Goal: Information Seeking & Learning: Learn about a topic

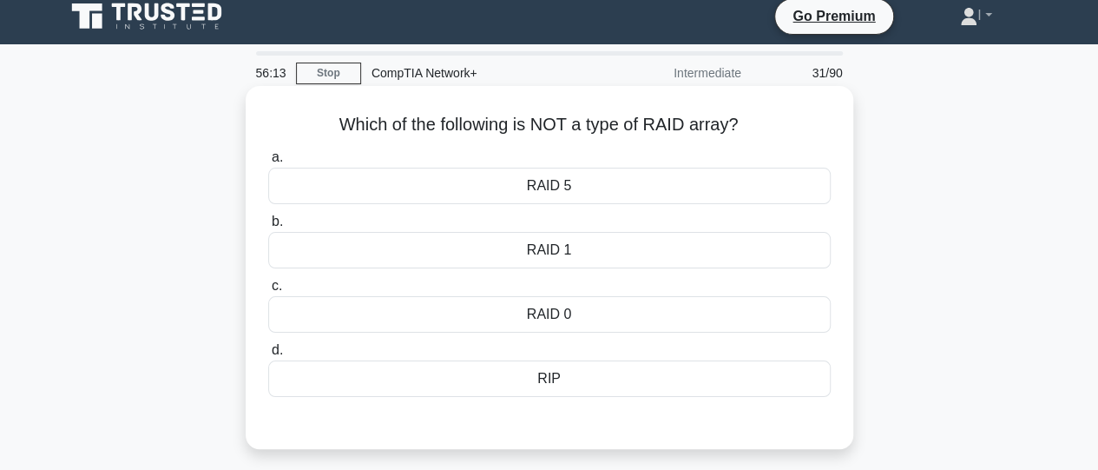
click at [555, 374] on div "RIP" at bounding box center [549, 378] width 563 height 36
click at [268, 356] on input "d. RIP" at bounding box center [268, 350] width 0 height 11
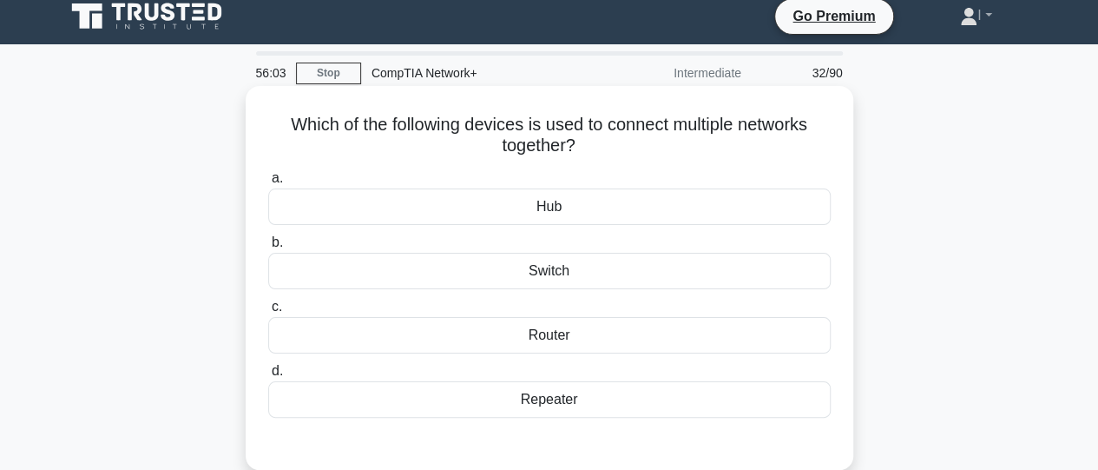
click at [542, 338] on div "Router" at bounding box center [549, 335] width 563 height 36
click at [268, 313] on input "c. Router" at bounding box center [268, 306] width 0 height 11
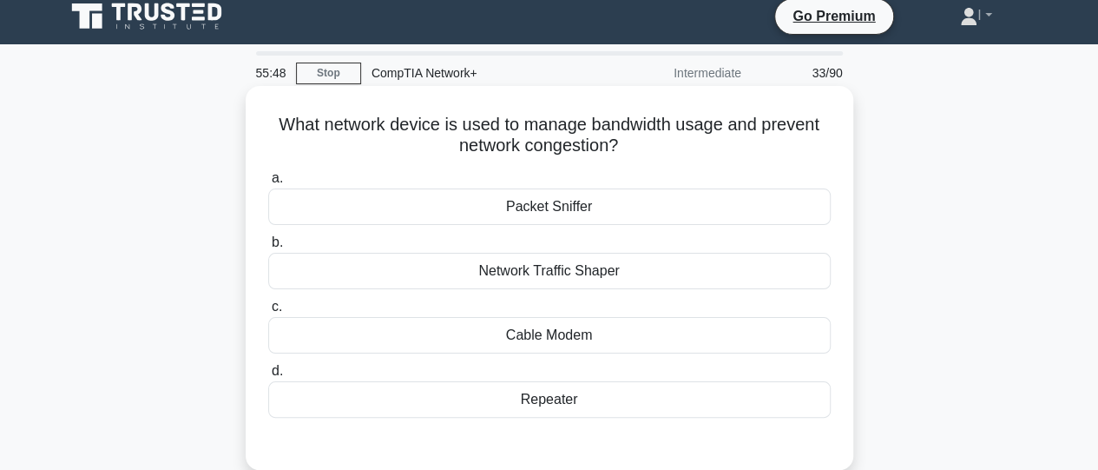
click at [561, 277] on div "Network Traffic Shaper" at bounding box center [549, 271] width 563 height 36
click at [268, 248] on input "b. Network Traffic Shaper" at bounding box center [268, 242] width 0 height 11
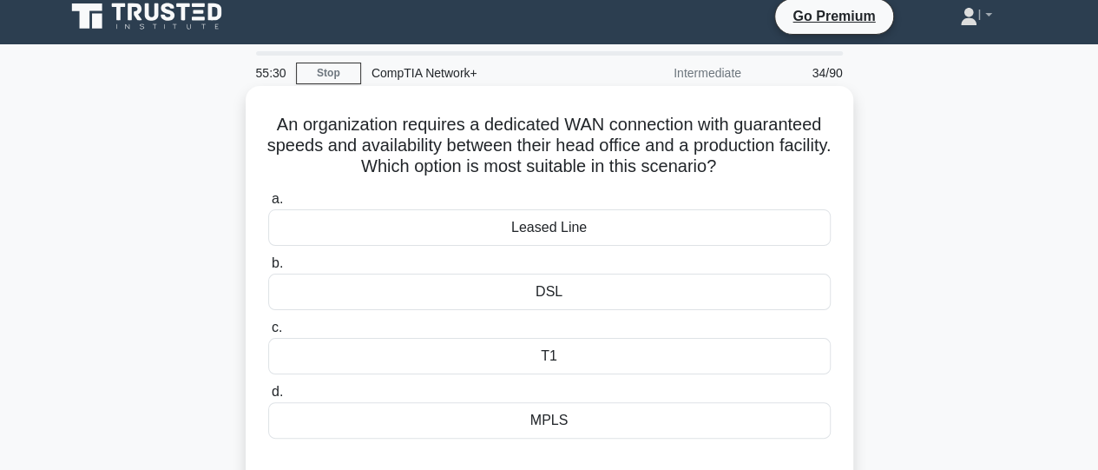
click at [544, 237] on div "Leased Line" at bounding box center [549, 227] width 563 height 36
click at [268, 205] on input "a. Leased Line" at bounding box center [268, 199] width 0 height 11
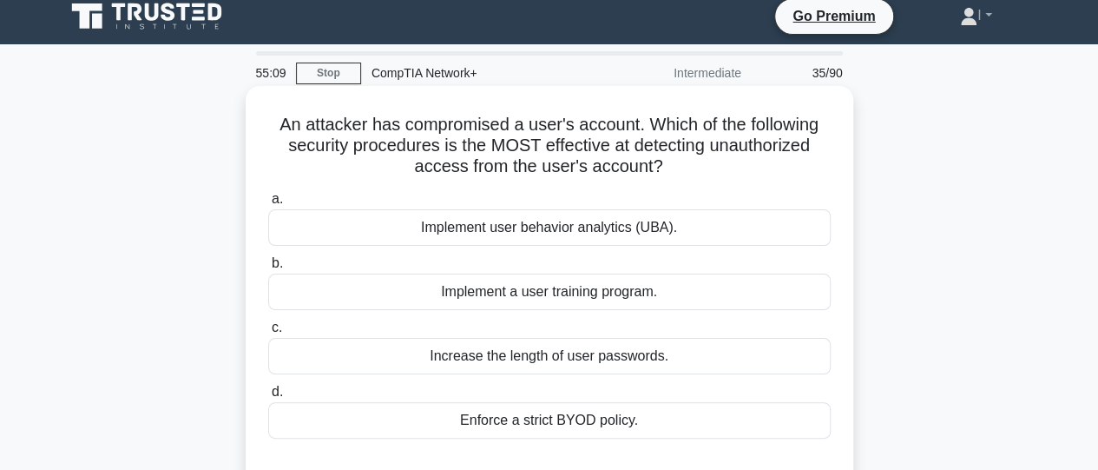
click at [577, 294] on div "Implement a user training program." at bounding box center [549, 292] width 563 height 36
click at [268, 269] on input "b. Implement a user training program." at bounding box center [268, 263] width 0 height 11
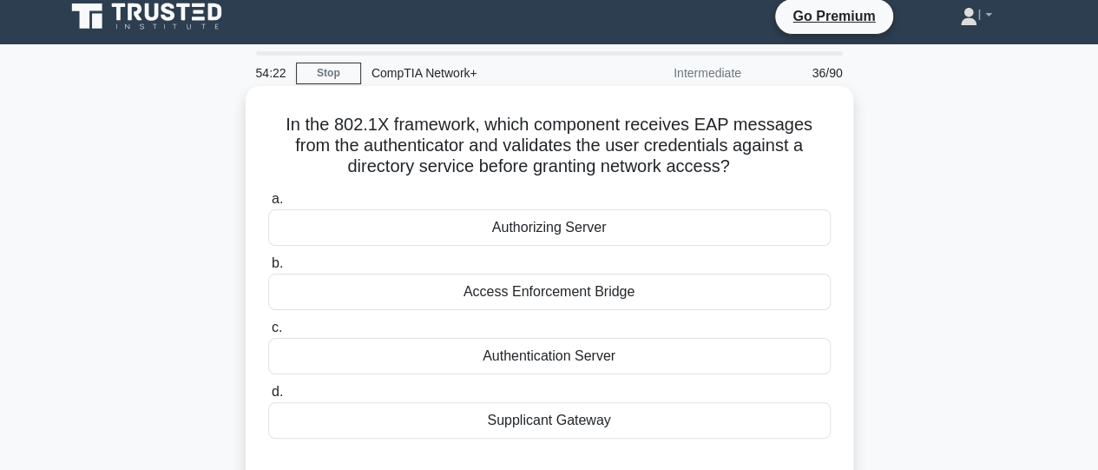
click at [580, 361] on div "Authentication Server" at bounding box center [549, 356] width 563 height 36
click at [268, 333] on input "c. Authentication Server" at bounding box center [268, 327] width 0 height 11
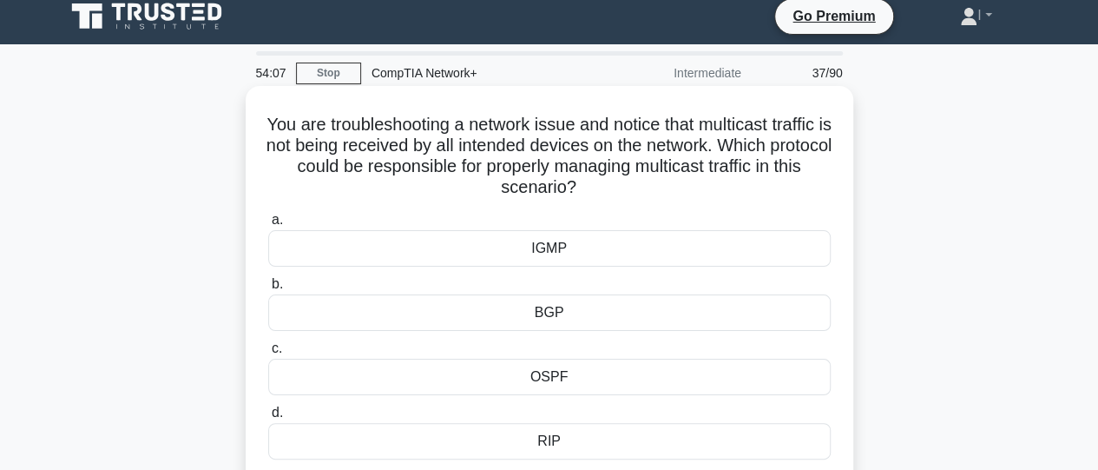
click at [551, 256] on div "IGMP" at bounding box center [549, 248] width 563 height 36
click at [268, 226] on input "a. IGMP" at bounding box center [268, 219] width 0 height 11
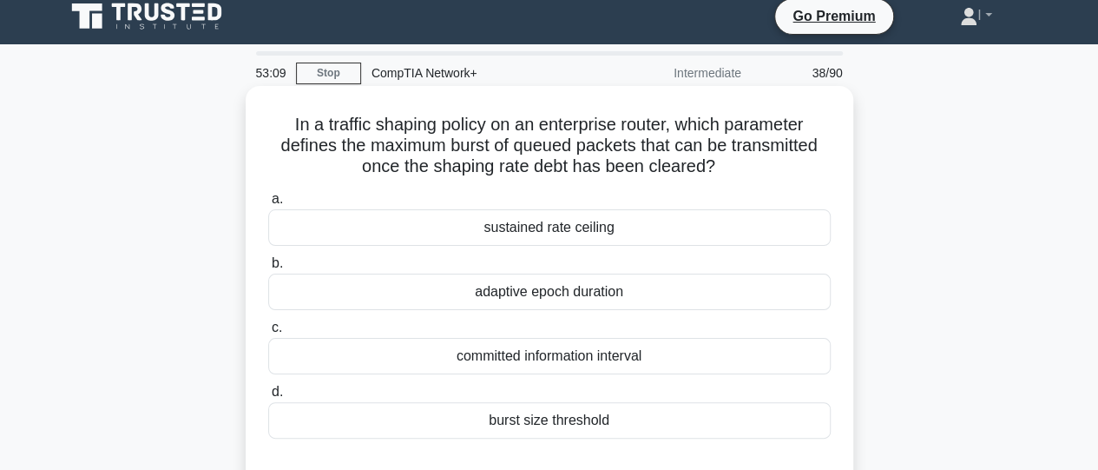
click at [516, 419] on div "burst size threshold" at bounding box center [549, 420] width 563 height 36
click at [268, 398] on input "d. burst size threshold" at bounding box center [268, 391] width 0 height 11
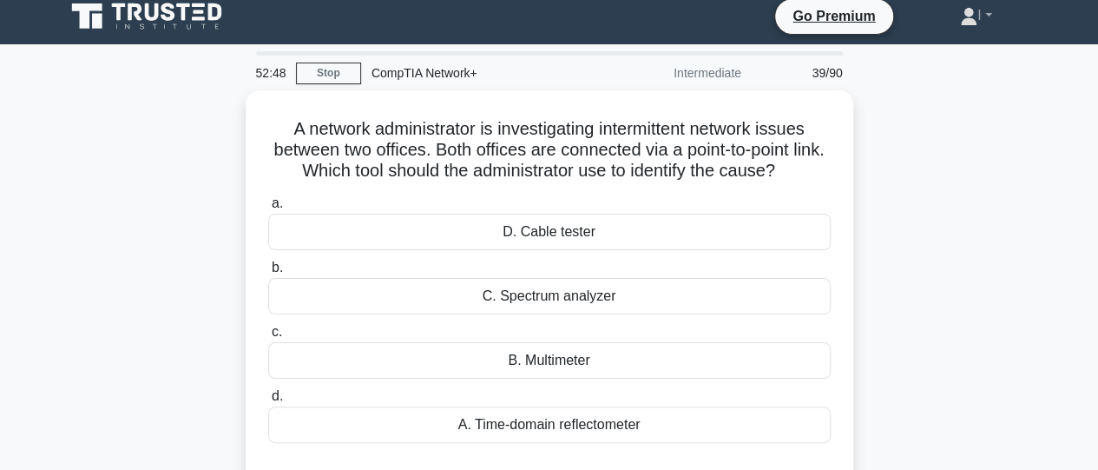
click at [516, 419] on div "A. Time-domain reflectometer" at bounding box center [549, 424] width 563 height 36
click at [268, 402] on input "d. A. Time-domain reflectometer" at bounding box center [268, 396] width 0 height 11
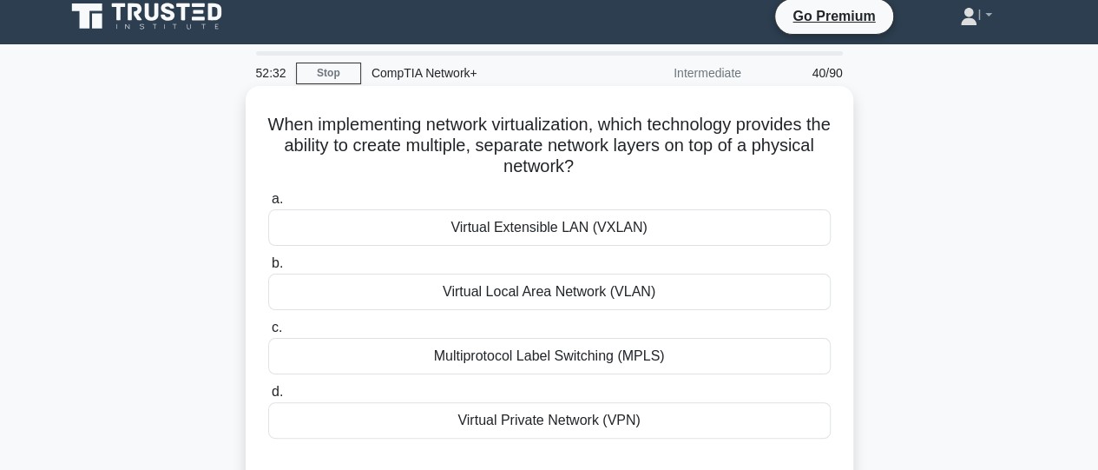
click at [518, 286] on div "Virtual Local Area Network (VLAN)" at bounding box center [549, 292] width 563 height 36
click at [268, 269] on input "b. Virtual Local Area Network (VLAN)" at bounding box center [268, 263] width 0 height 11
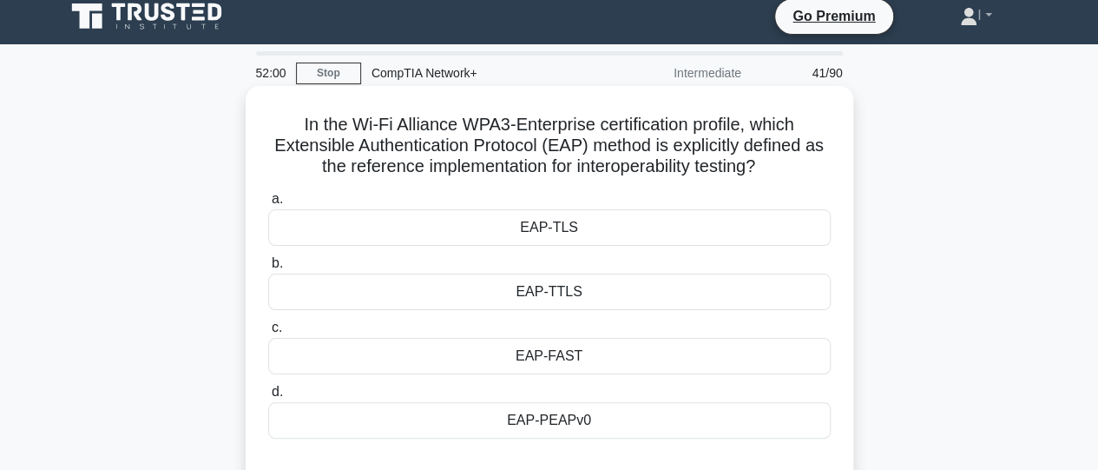
click at [564, 230] on div "EAP-TLS" at bounding box center [549, 227] width 563 height 36
click at [268, 205] on input "a. EAP-TLS" at bounding box center [268, 199] width 0 height 11
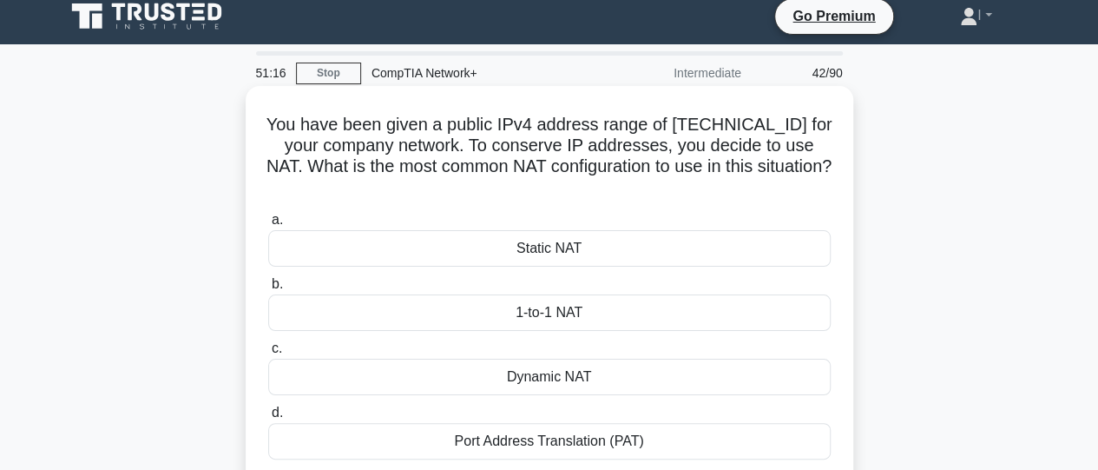
click at [561, 256] on div "Static NAT" at bounding box center [549, 248] width 563 height 36
click at [268, 226] on input "a. Static NAT" at bounding box center [268, 219] width 0 height 11
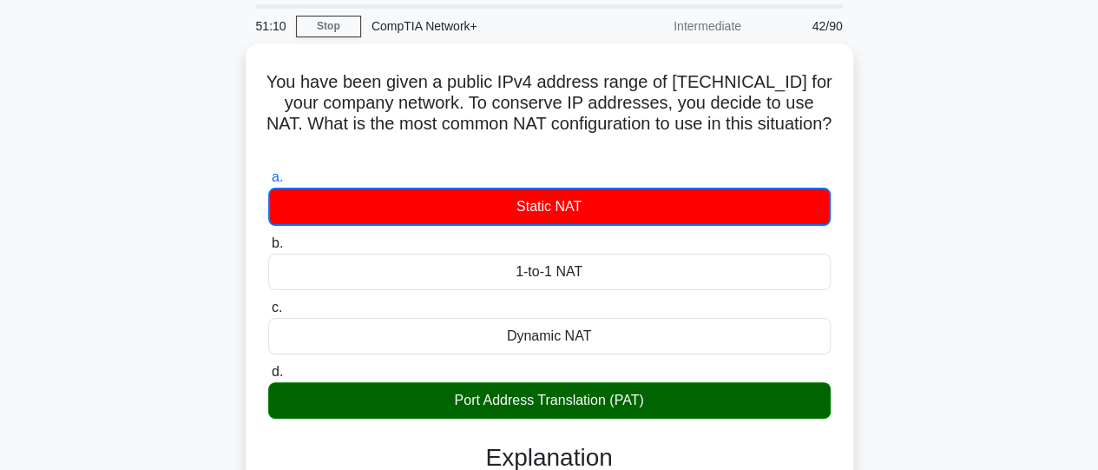
scroll to position [44, 0]
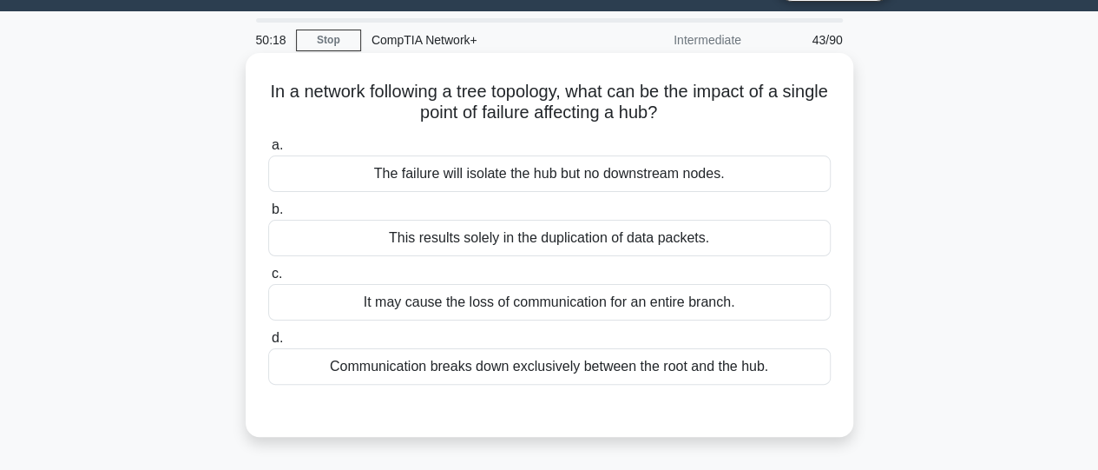
click at [736, 300] on div "It may cause the loss of communication for an entire branch." at bounding box center [549, 302] width 563 height 36
click at [268, 280] on input "c. It may cause the loss of communication for an entire branch." at bounding box center [268, 273] width 0 height 11
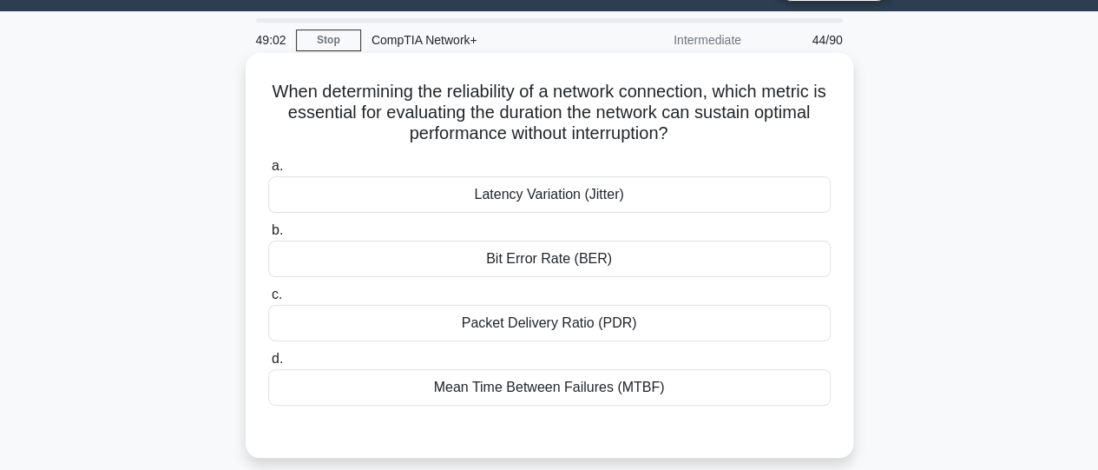
click at [557, 386] on div "Mean Time Between Failures (MTBF)" at bounding box center [549, 387] width 563 height 36
click at [268, 365] on input "d. Mean Time Between Failures (MTBF)" at bounding box center [268, 358] width 0 height 11
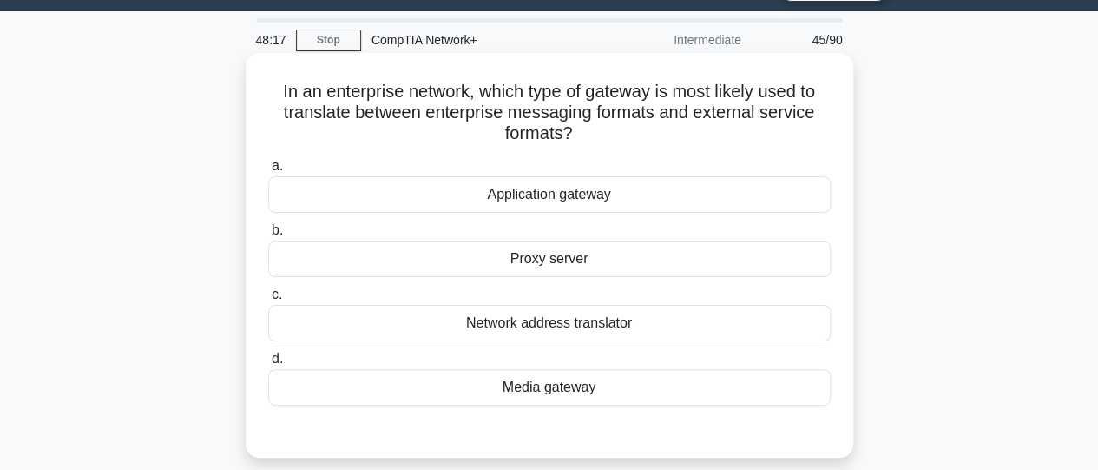
click at [553, 387] on div "Media gateway" at bounding box center [549, 387] width 563 height 36
click at [268, 365] on input "d. Media gateway" at bounding box center [268, 358] width 0 height 11
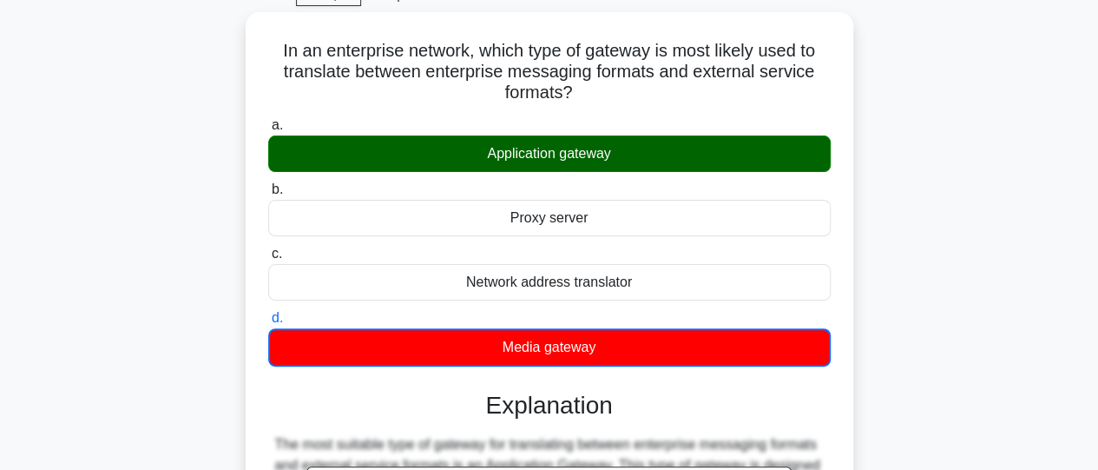
scroll to position [72, 0]
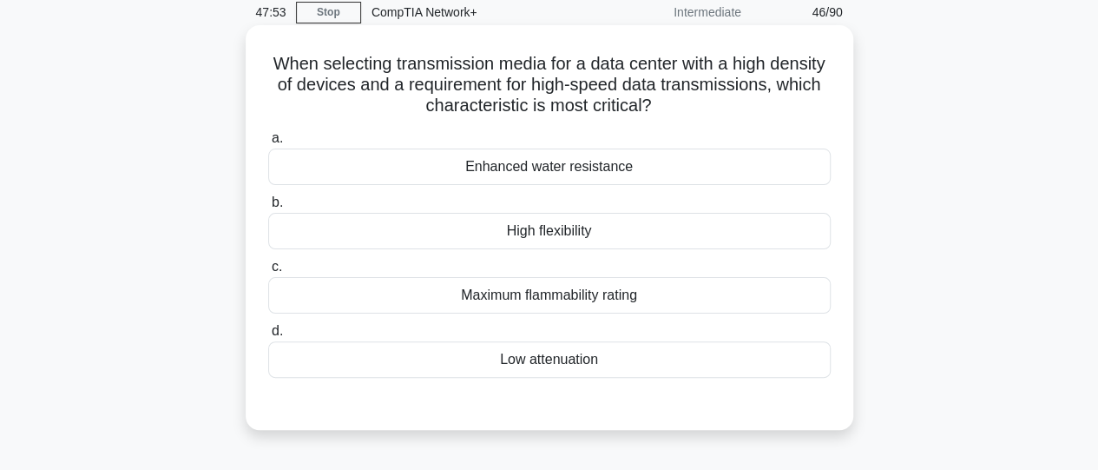
click at [689, 360] on div "Low attenuation" at bounding box center [549, 359] width 563 height 36
click at [268, 337] on input "d. Low attenuation" at bounding box center [268, 331] width 0 height 11
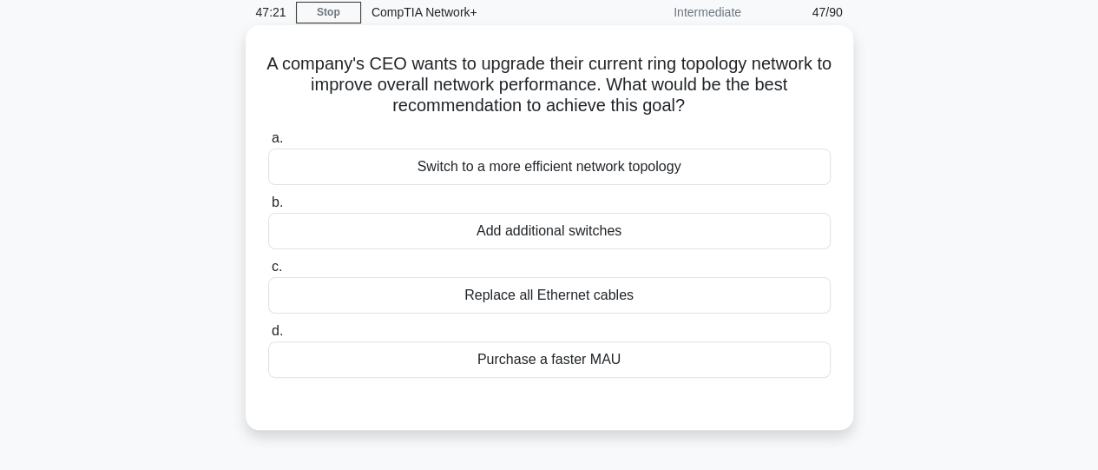
click at [599, 175] on div "Switch to a more efficient network topology" at bounding box center [549, 166] width 563 height 36
click at [268, 144] on input "a. Switch to a more efficient network topology" at bounding box center [268, 138] width 0 height 11
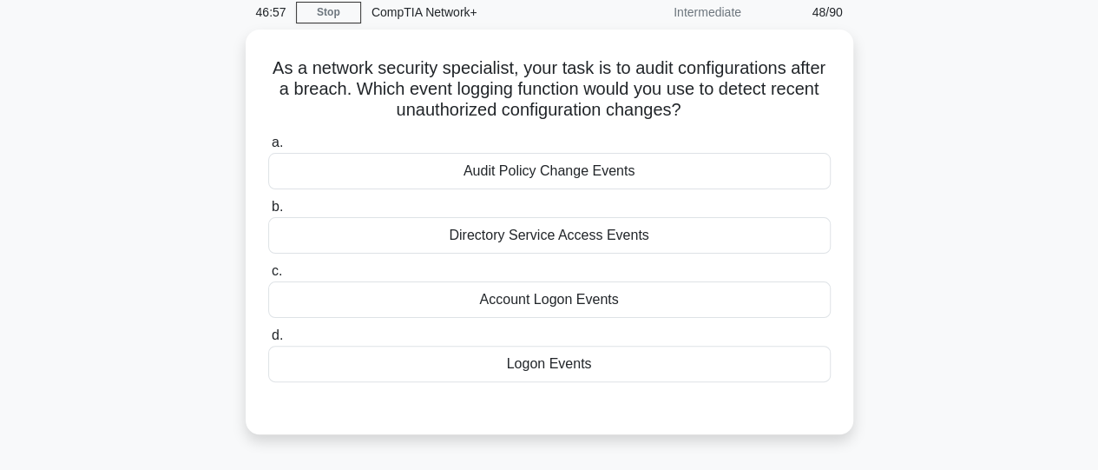
click at [599, 175] on div "Audit Policy Change Events" at bounding box center [549, 171] width 563 height 36
click at [268, 148] on input "a. Audit Policy Change Events" at bounding box center [268, 142] width 0 height 11
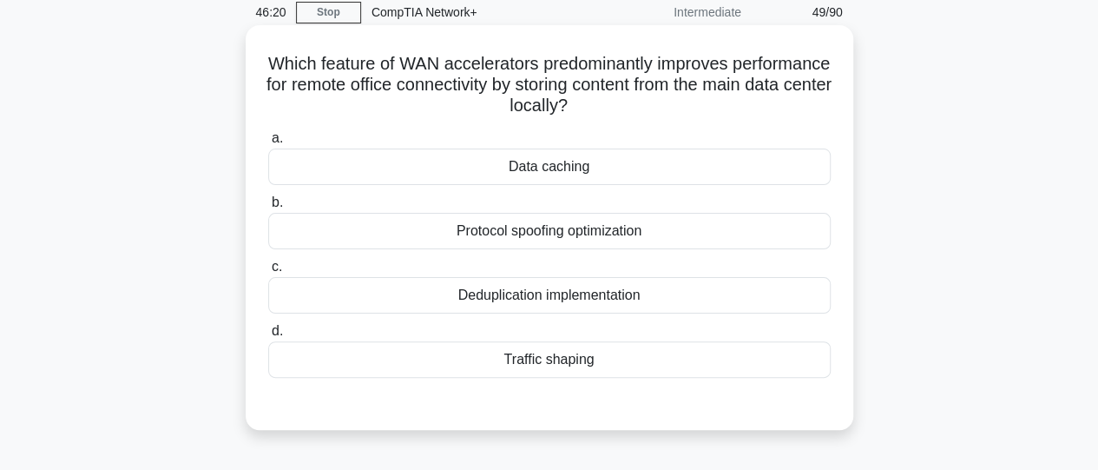
click at [595, 175] on div "Data caching" at bounding box center [549, 166] width 563 height 36
click at [268, 144] on input "a. Data caching" at bounding box center [268, 138] width 0 height 11
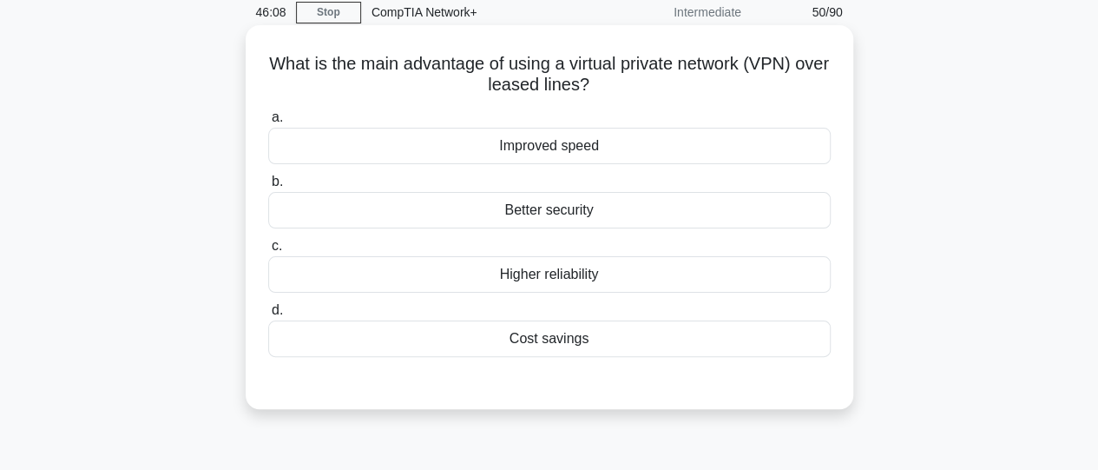
click at [603, 212] on div "Better security" at bounding box center [549, 210] width 563 height 36
click at [268, 188] on input "b. Better security" at bounding box center [268, 181] width 0 height 11
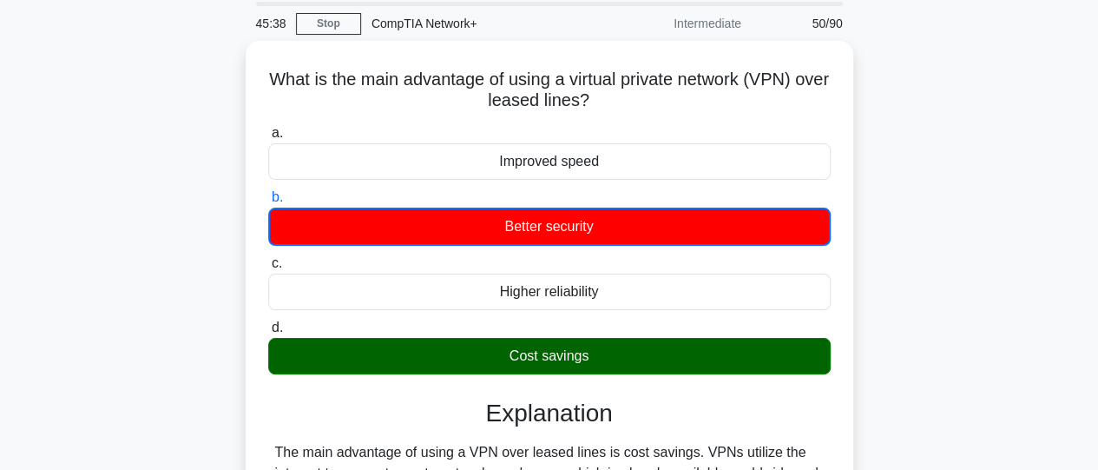
scroll to position [0, 0]
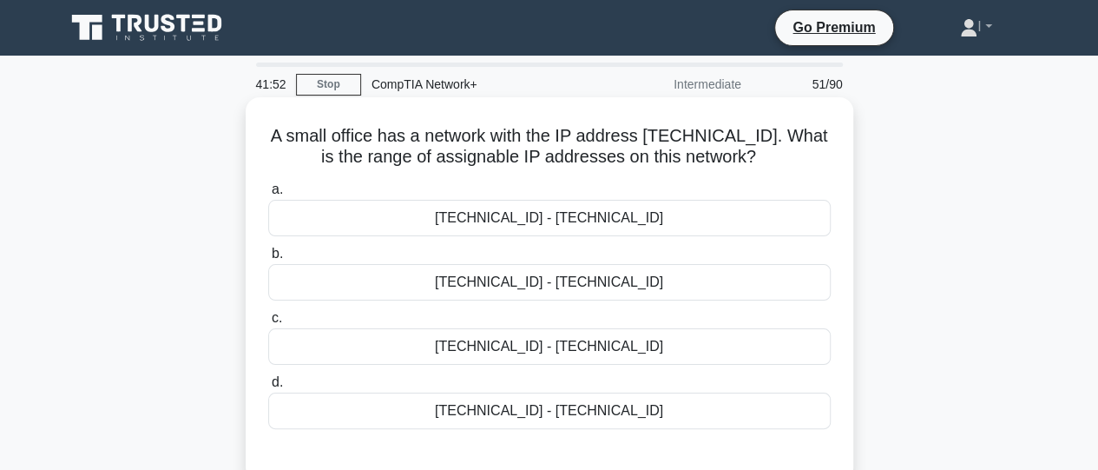
click at [660, 420] on div "192.168.100.129 - 192.168.100.159" at bounding box center [549, 411] width 563 height 36
click at [268, 388] on input "d. 192.168.100.129 - 192.168.100.159" at bounding box center [268, 382] width 0 height 11
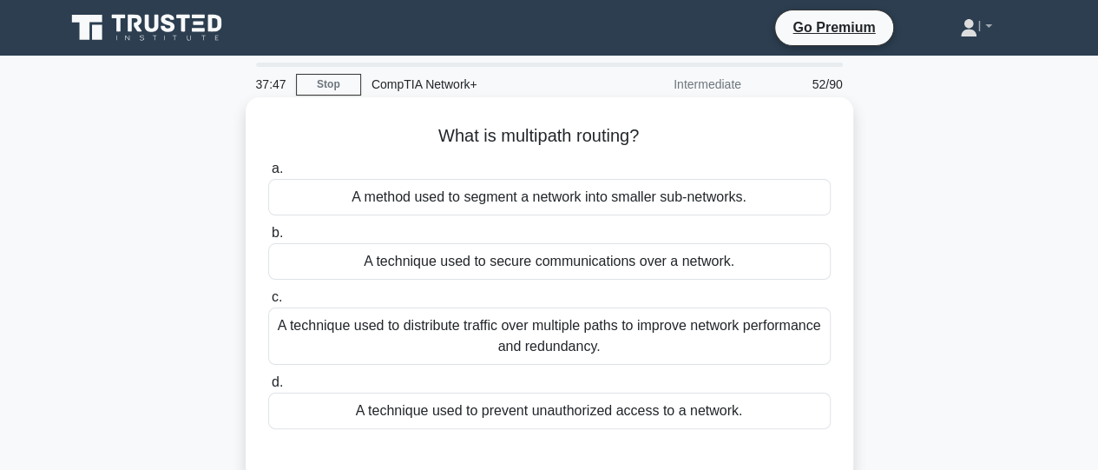
click at [588, 341] on div "A technique used to distribute traffic over multiple paths to improve network p…" at bounding box center [549, 335] width 563 height 57
click at [268, 303] on input "c. A technique used to distribute traffic over multiple paths to improve networ…" at bounding box center [268, 297] width 0 height 11
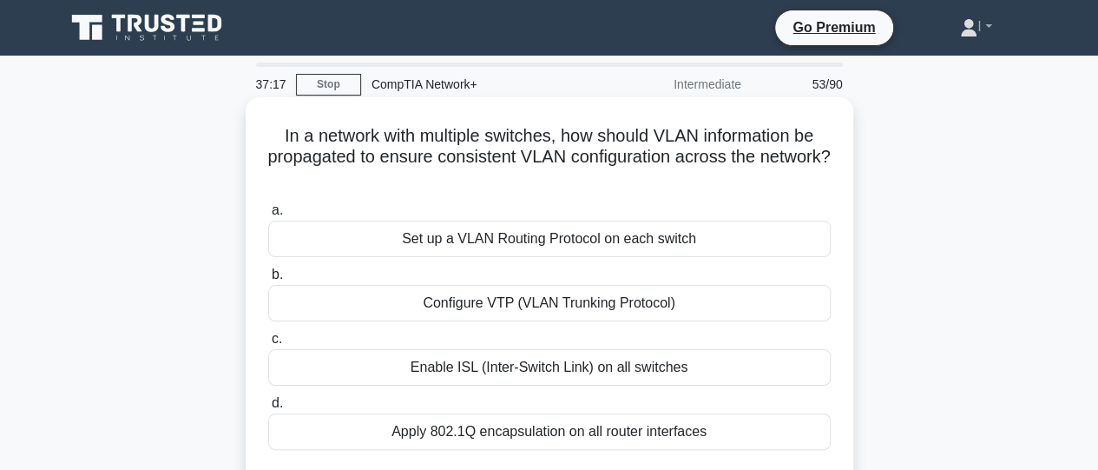
click at [587, 336] on label "c. Enable ISL (Inter-Switch Link) on all switches" at bounding box center [549, 356] width 563 height 57
click at [268, 336] on input "c. Enable ISL (Inter-Switch Link) on all switches" at bounding box center [268, 338] width 0 height 11
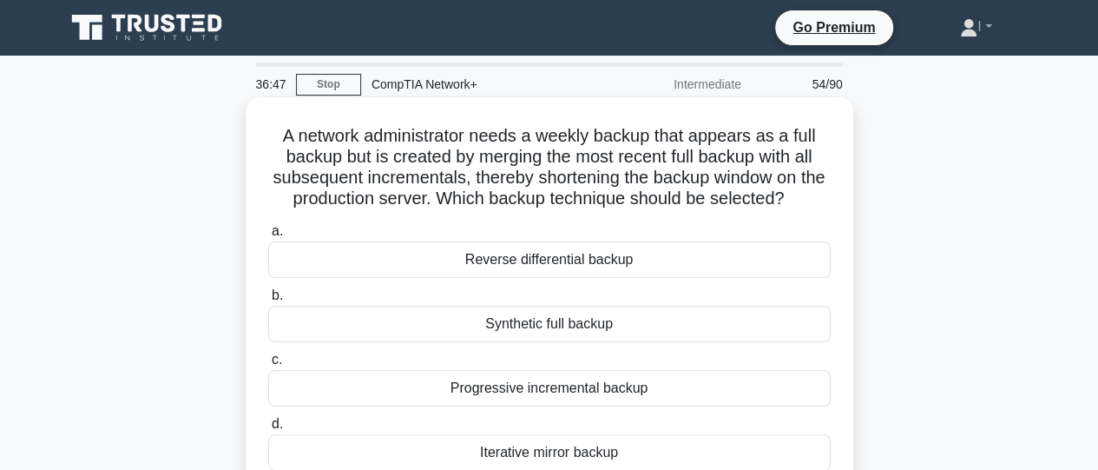
click at [577, 332] on div "Synthetic full backup" at bounding box center [549, 324] width 563 height 36
click at [268, 301] on input "b. Synthetic full backup" at bounding box center [268, 295] width 0 height 11
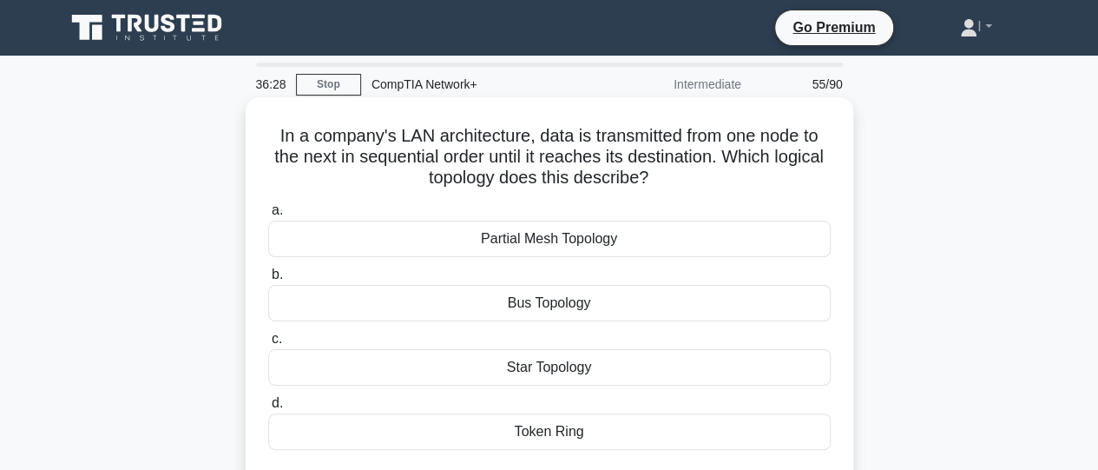
click at [559, 247] on div "Partial Mesh Topology" at bounding box center [549, 239] width 563 height 36
click at [268, 216] on input "a. Partial Mesh Topology" at bounding box center [268, 210] width 0 height 11
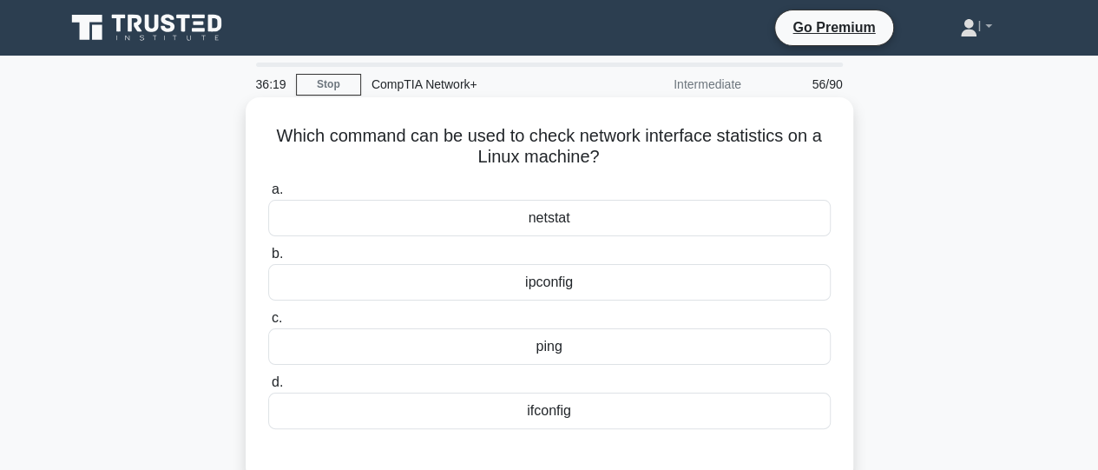
click at [553, 230] on div "netstat" at bounding box center [549, 218] width 563 height 36
click at [268, 195] on input "a. netstat" at bounding box center [268, 189] width 0 height 11
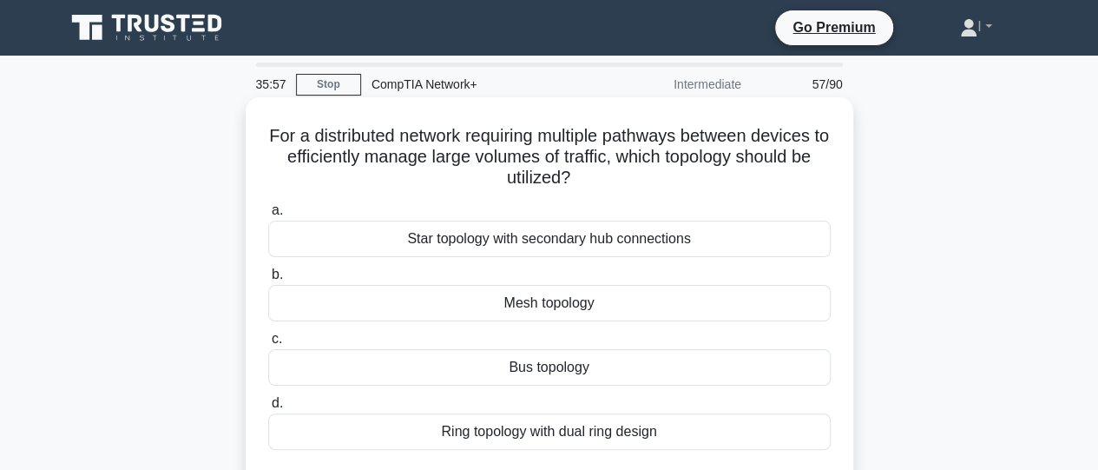
click at [551, 300] on div "Mesh topology" at bounding box center [549, 303] width 563 height 36
click at [268, 280] on input "b. Mesh topology" at bounding box center [268, 274] width 0 height 11
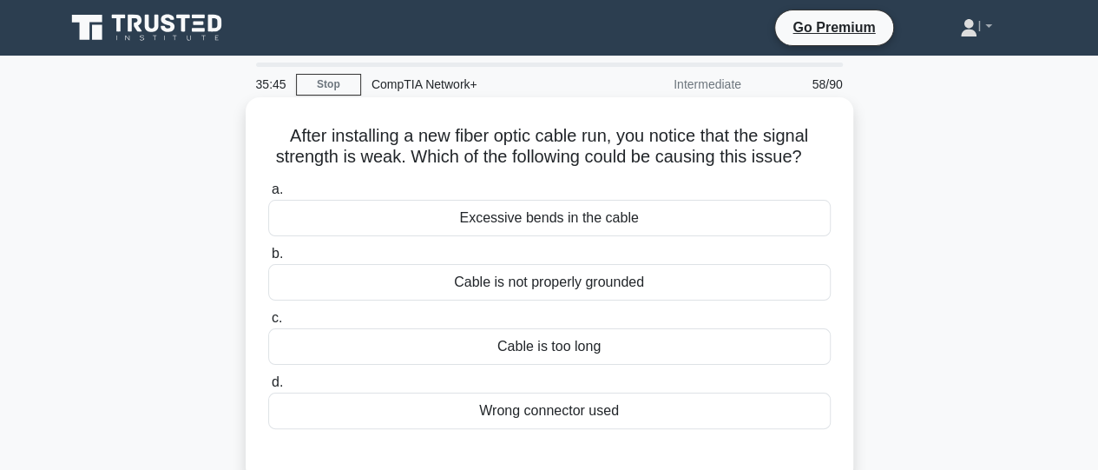
click at [542, 413] on div "Wrong connector used" at bounding box center [549, 411] width 563 height 36
click at [268, 388] on input "d. Wrong connector used" at bounding box center [268, 382] width 0 height 11
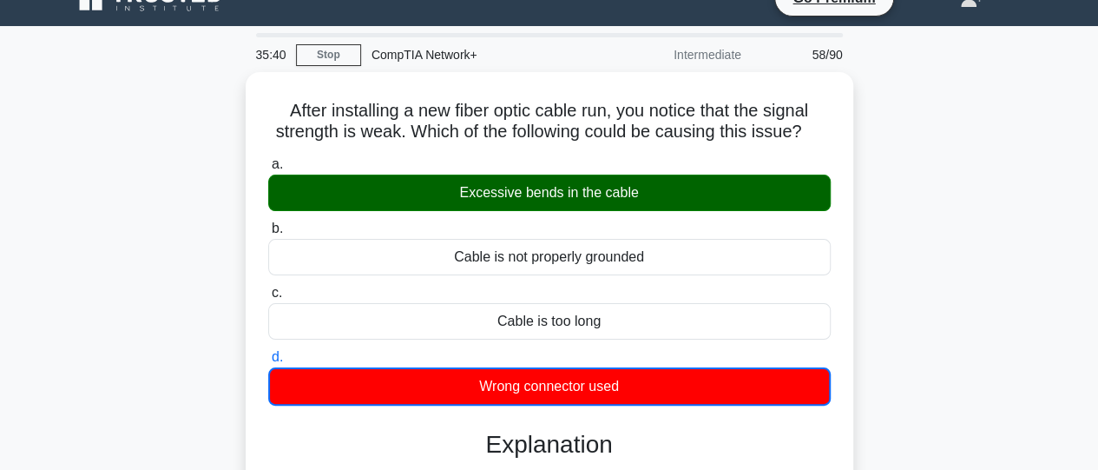
scroll to position [28, 0]
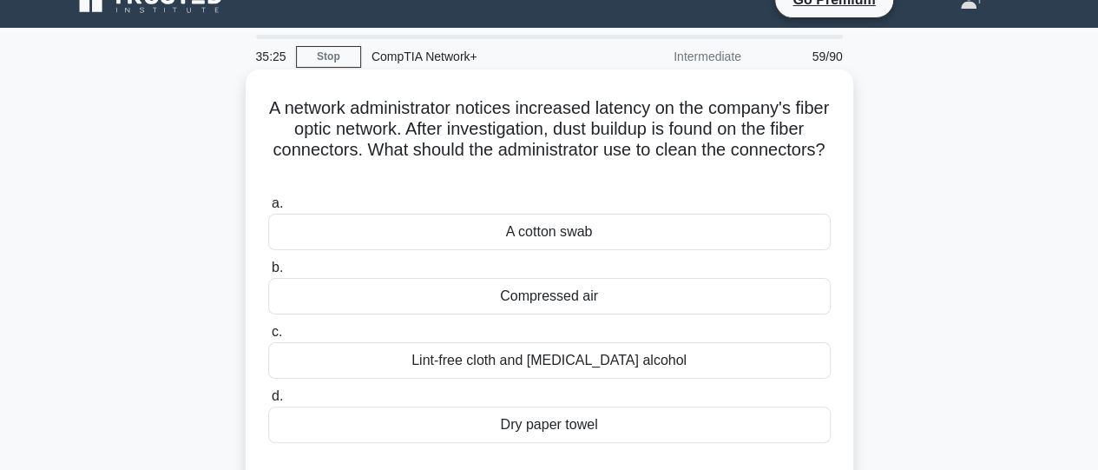
click at [617, 295] on div "Compressed air" at bounding box center [549, 296] width 563 height 36
click at [268, 274] on input "b. Compressed air" at bounding box center [268, 267] width 0 height 11
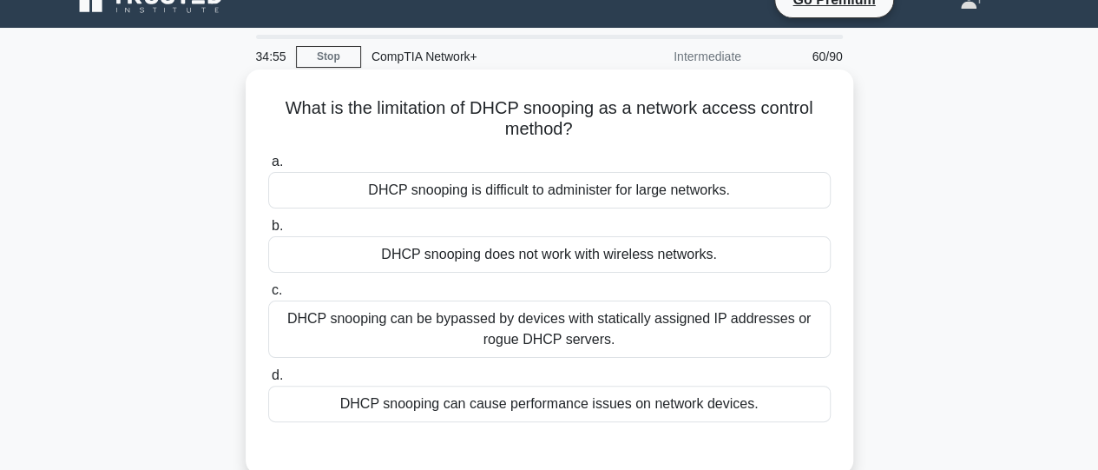
click at [610, 201] on div "DHCP snooping is difficult to administer for large networks." at bounding box center [549, 190] width 563 height 36
click at [268, 168] on input "a. DHCP snooping is difficult to administer for large networks." at bounding box center [268, 161] width 0 height 11
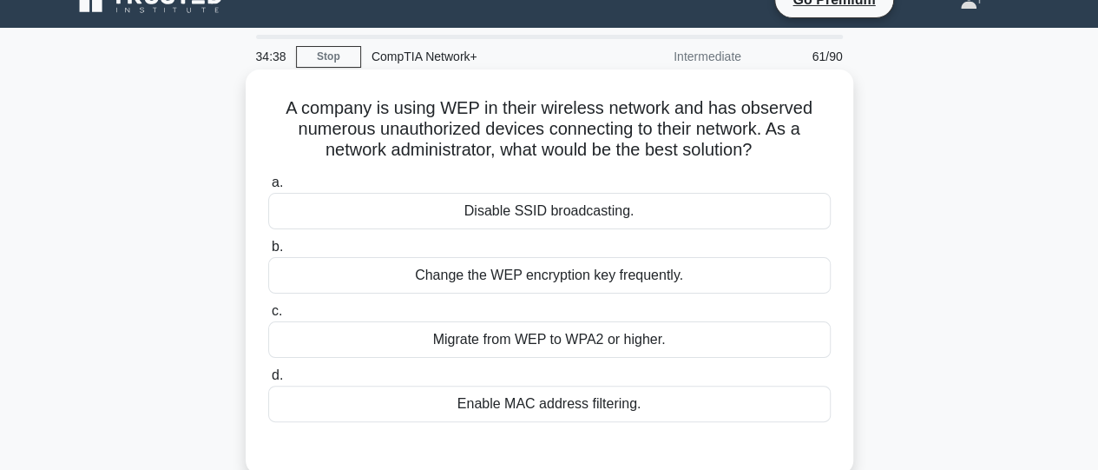
click at [593, 327] on div "Migrate from WEP to WPA2 or higher." at bounding box center [549, 339] width 563 height 36
click at [268, 317] on input "c. Migrate from WEP to WPA2 or higher." at bounding box center [268, 311] width 0 height 11
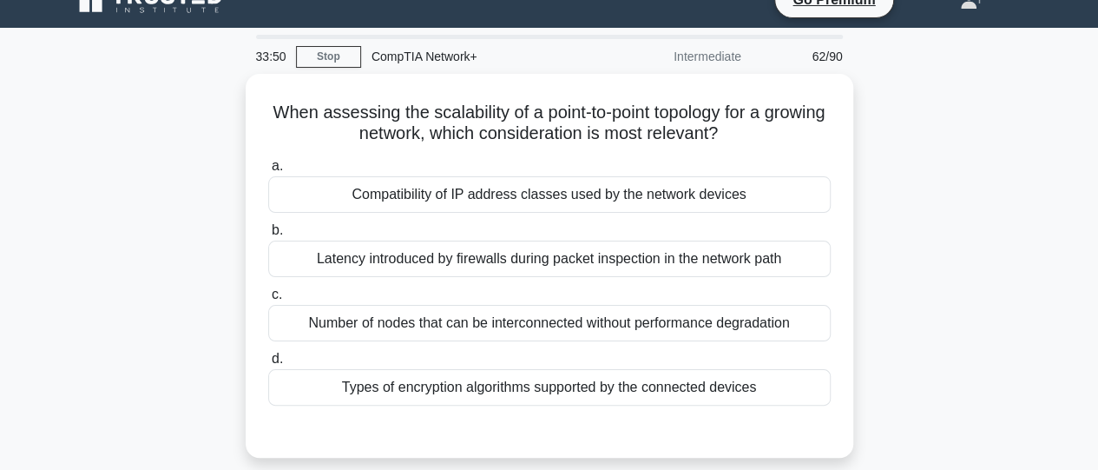
click at [593, 327] on div "Number of nodes that can be interconnected without performance degradation" at bounding box center [549, 323] width 563 height 36
click at [268, 300] on input "c. Number of nodes that can be interconnected without performance degradation" at bounding box center [268, 294] width 0 height 11
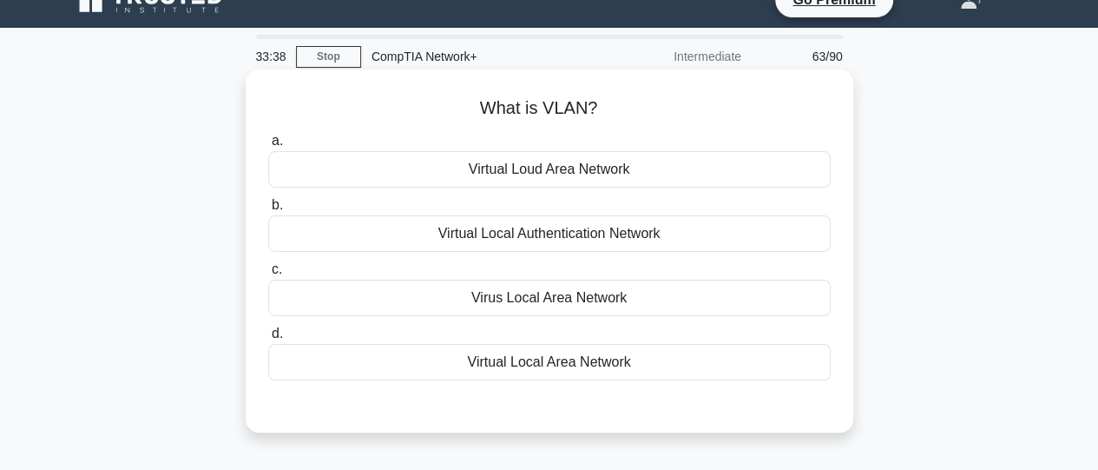
click at [589, 362] on div "Virtual Local Area Network" at bounding box center [549, 362] width 563 height 36
click at [268, 340] on input "d. Virtual Local Area Network" at bounding box center [268, 333] width 0 height 11
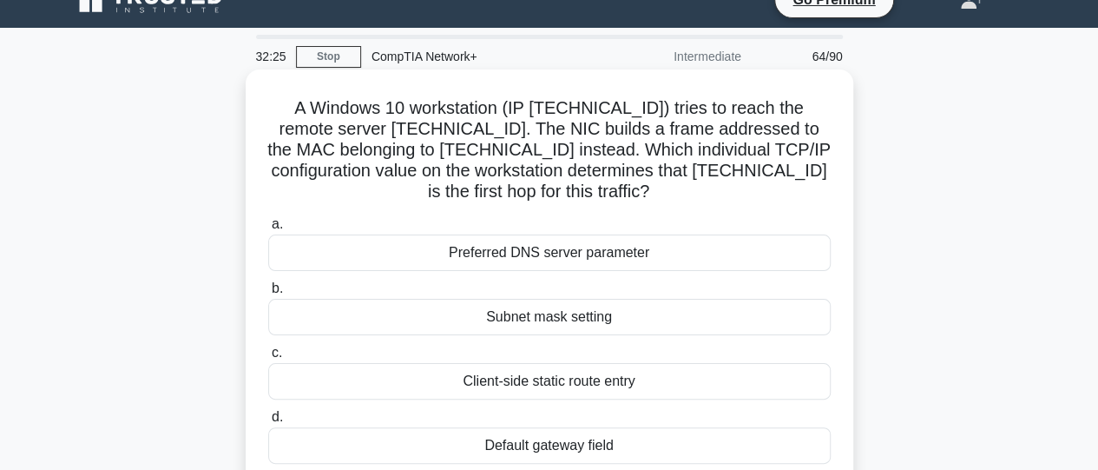
click at [564, 449] on div "Default gateway field" at bounding box center [549, 445] width 563 height 36
click at [268, 423] on input "d. Default gateway field" at bounding box center [268, 417] width 0 height 11
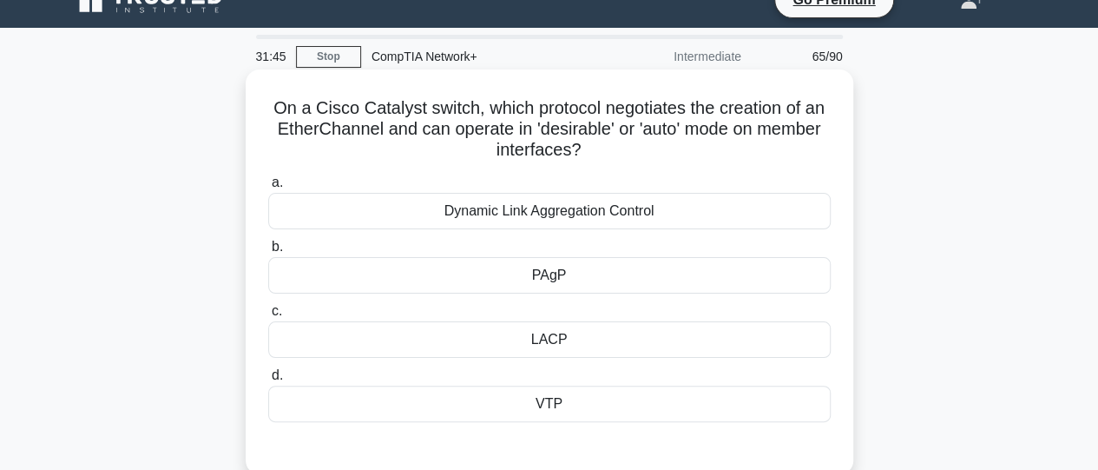
click at [545, 285] on div "PAgP" at bounding box center [549, 275] width 563 height 36
click at [268, 253] on input "b. PAgP" at bounding box center [268, 246] width 0 height 11
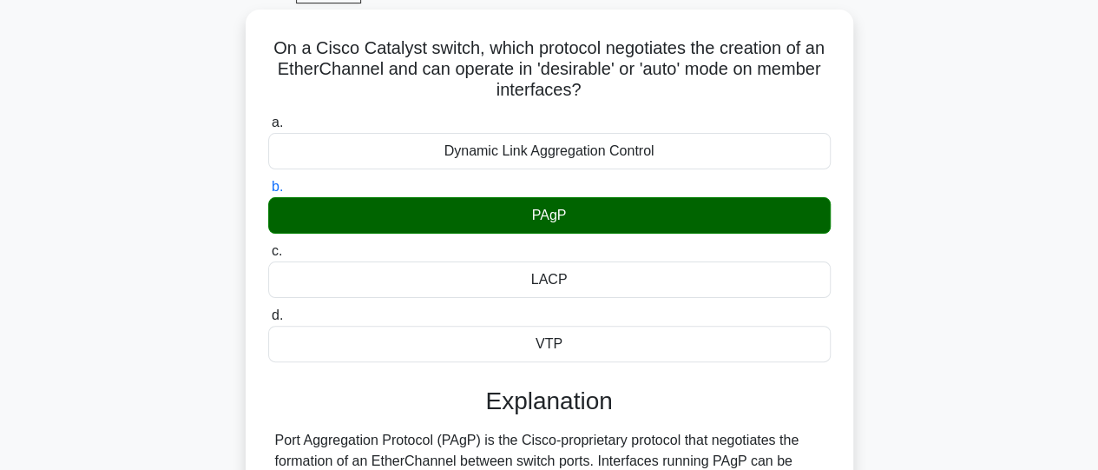
scroll to position [89, 0]
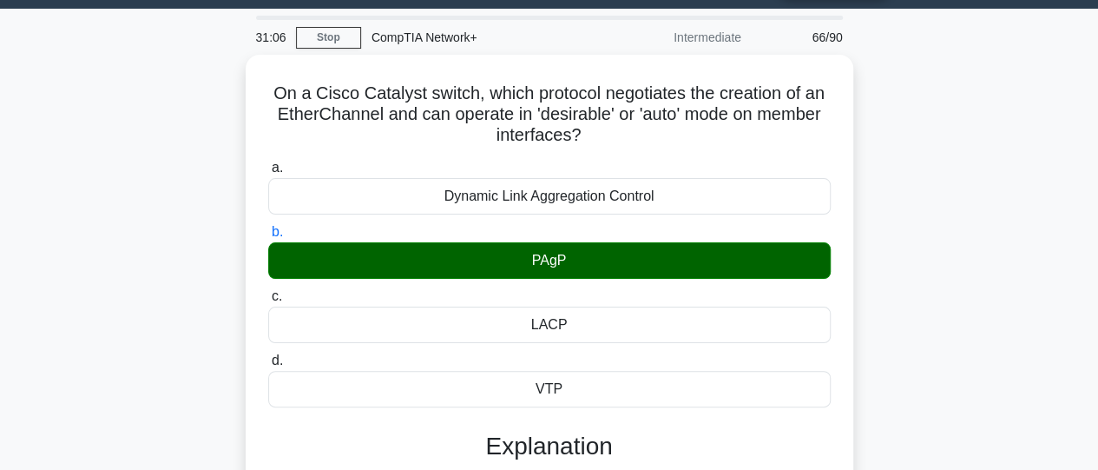
scroll to position [18, 0]
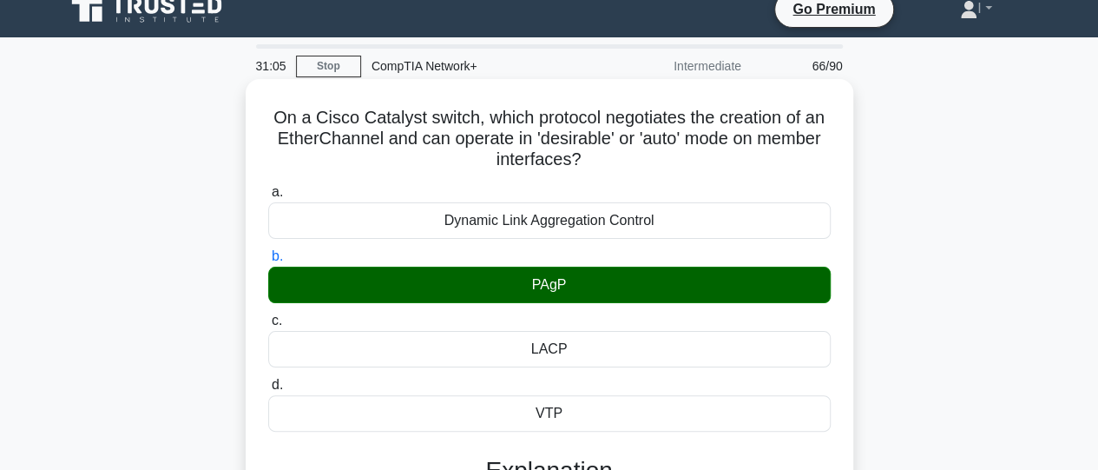
click at [689, 280] on div "PAgP" at bounding box center [549, 285] width 563 height 36
click at [268, 262] on input "b. PAgP" at bounding box center [268, 256] width 0 height 11
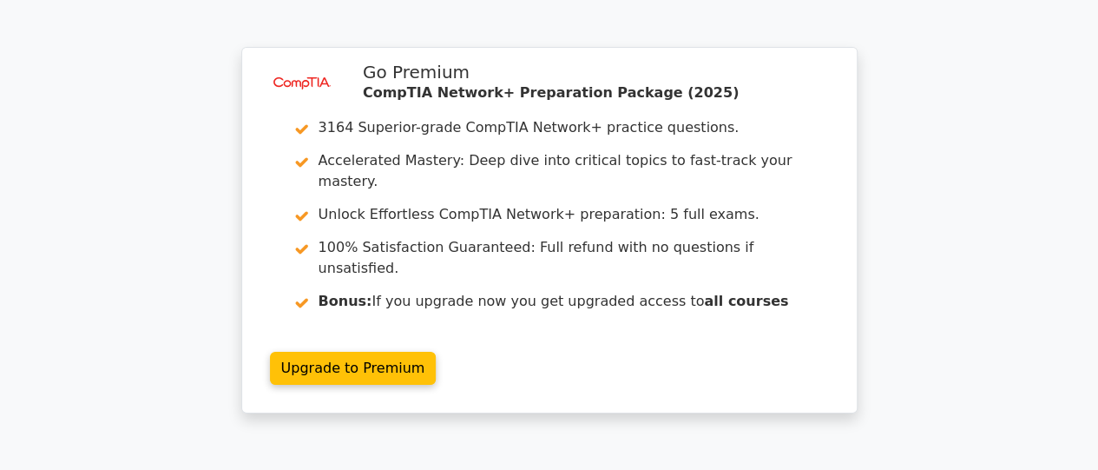
scroll to position [6339, 0]
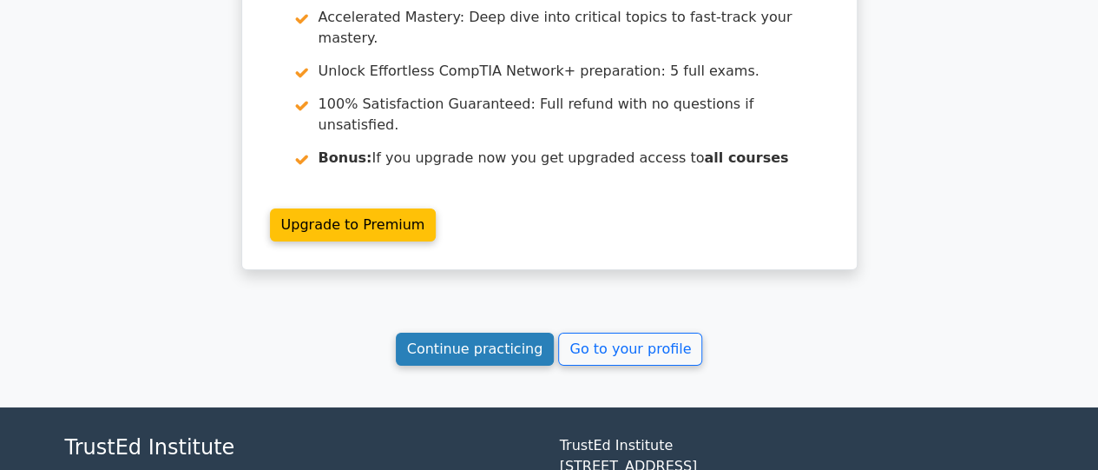
click at [505, 333] on link "Continue practicing" at bounding box center [475, 349] width 159 height 33
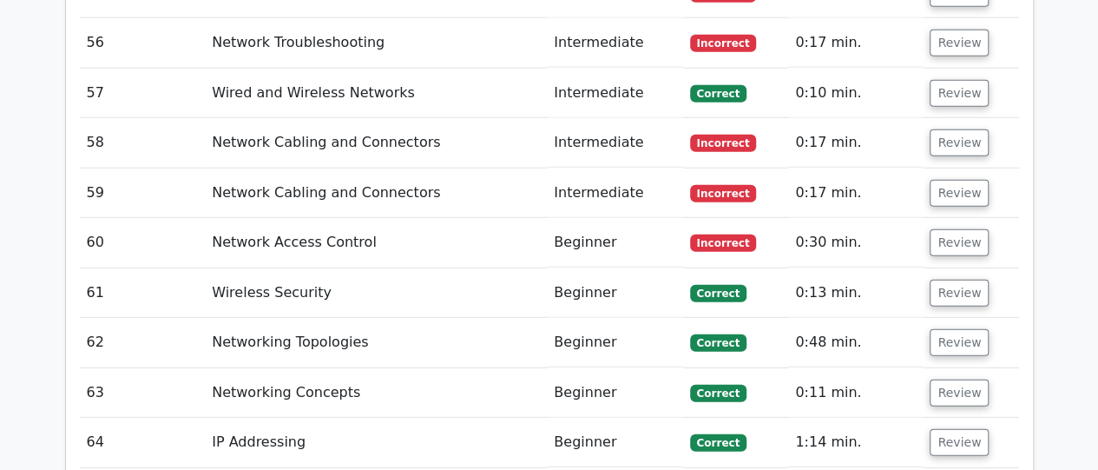
scroll to position [5509, 0]
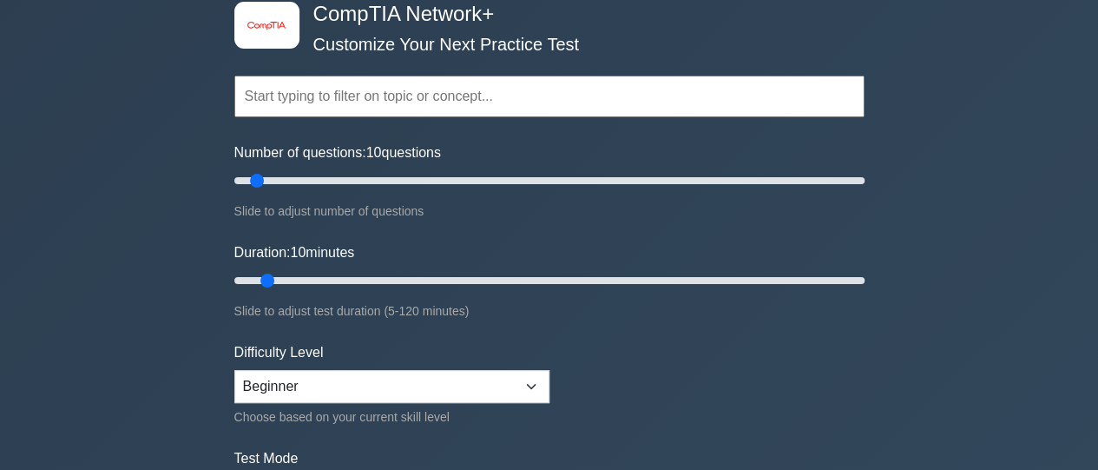
scroll to position [54, 0]
